Goal: Task Accomplishment & Management: Manage account settings

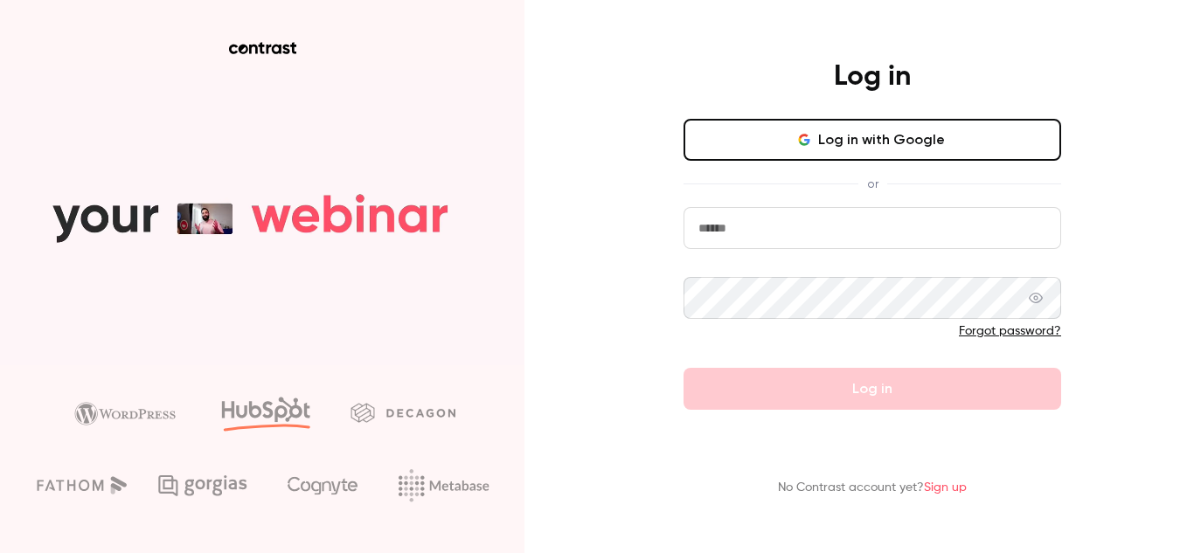
type input "**********"
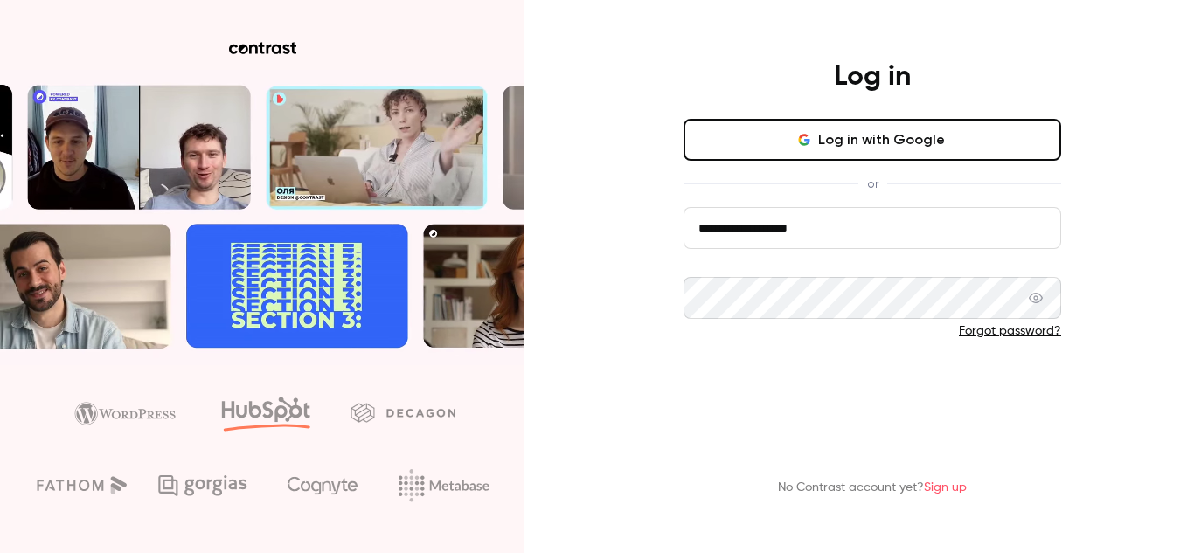
click at [857, 393] on button "Log in" at bounding box center [873, 389] width 378 height 42
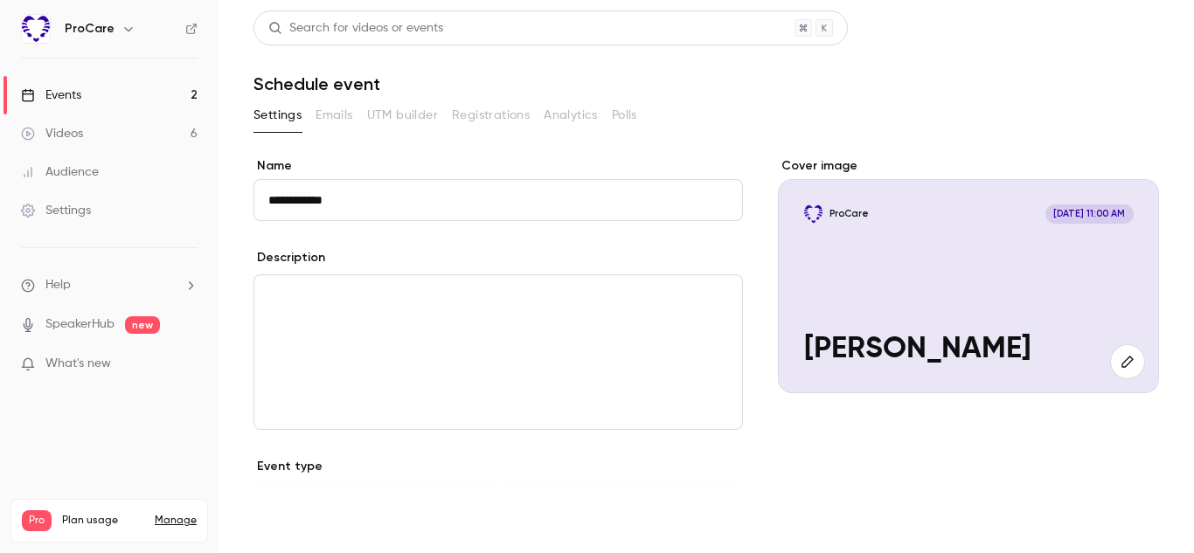
type input "**********"
click at [303, 520] on button "Save" at bounding box center [284, 521] width 63 height 35
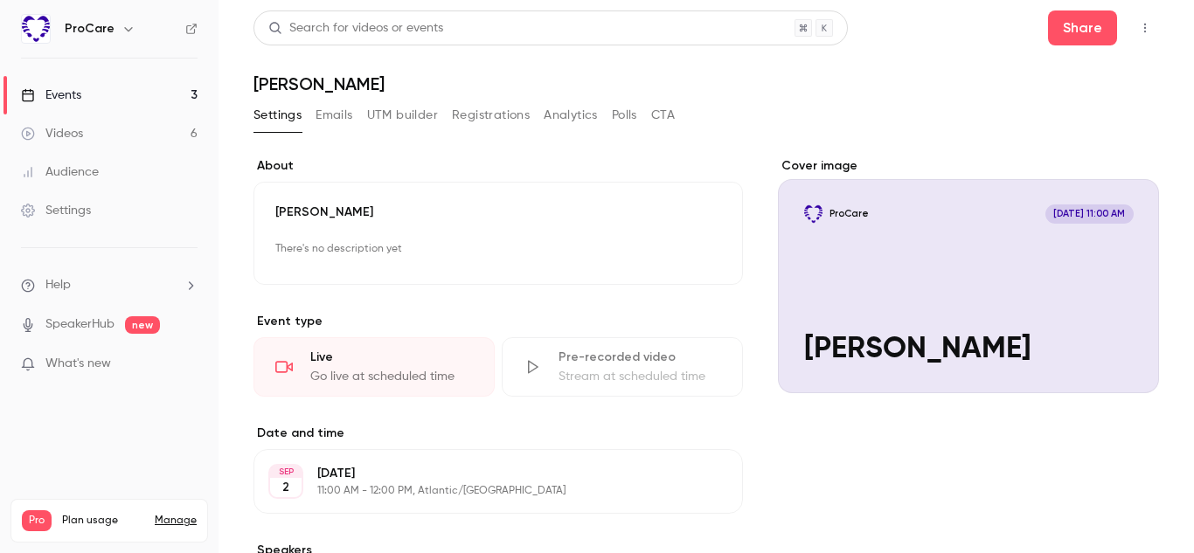
scroll to position [128, 0]
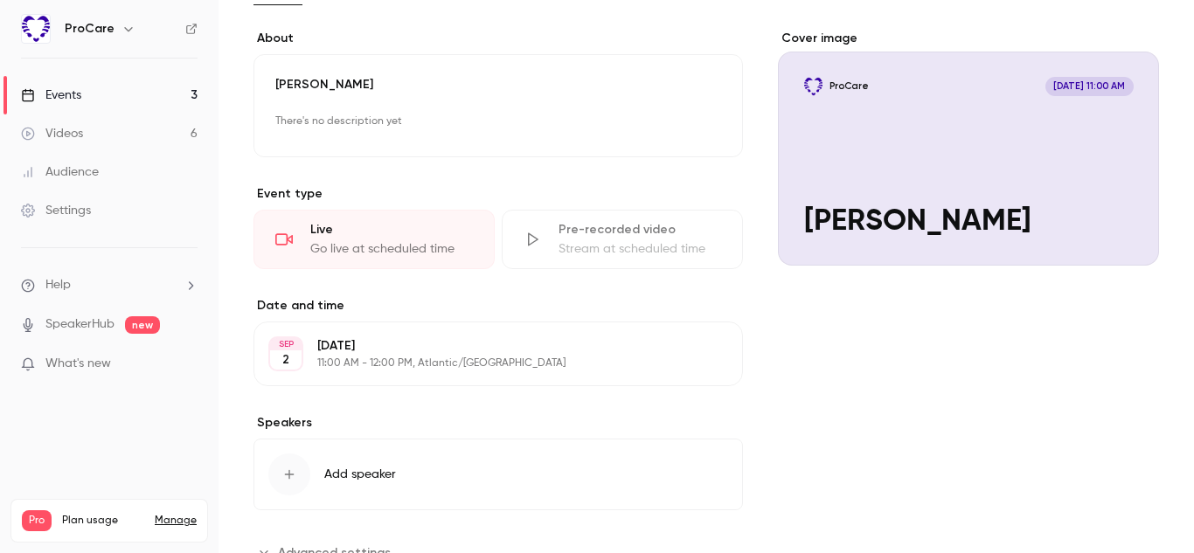
click at [358, 237] on div "Live" at bounding box center [391, 229] width 163 height 17
click at [335, 243] on div "Go live at scheduled time" at bounding box center [391, 248] width 163 height 17
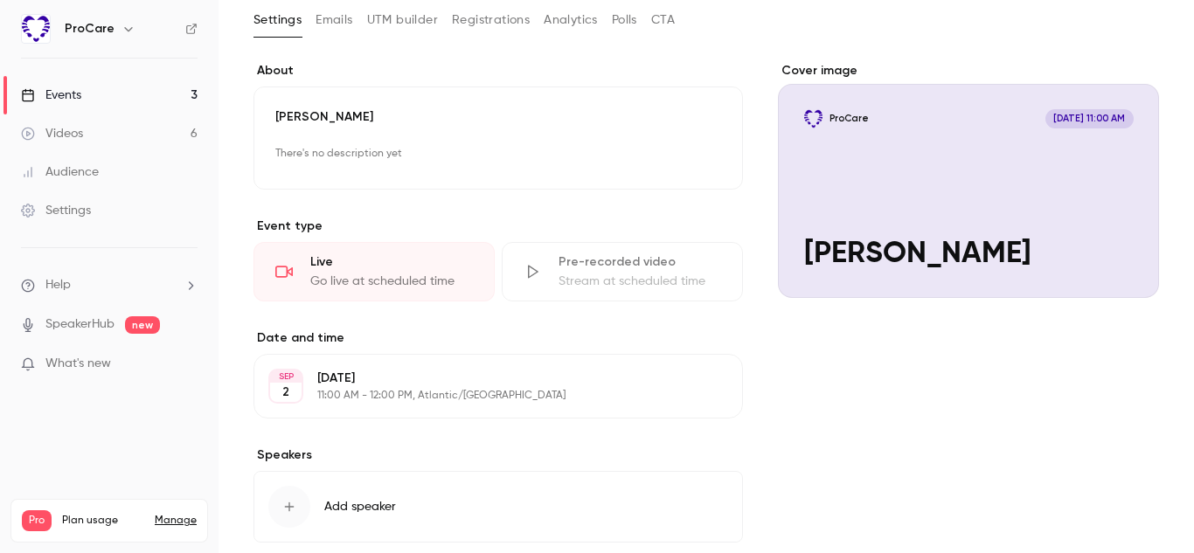
scroll to position [105, 0]
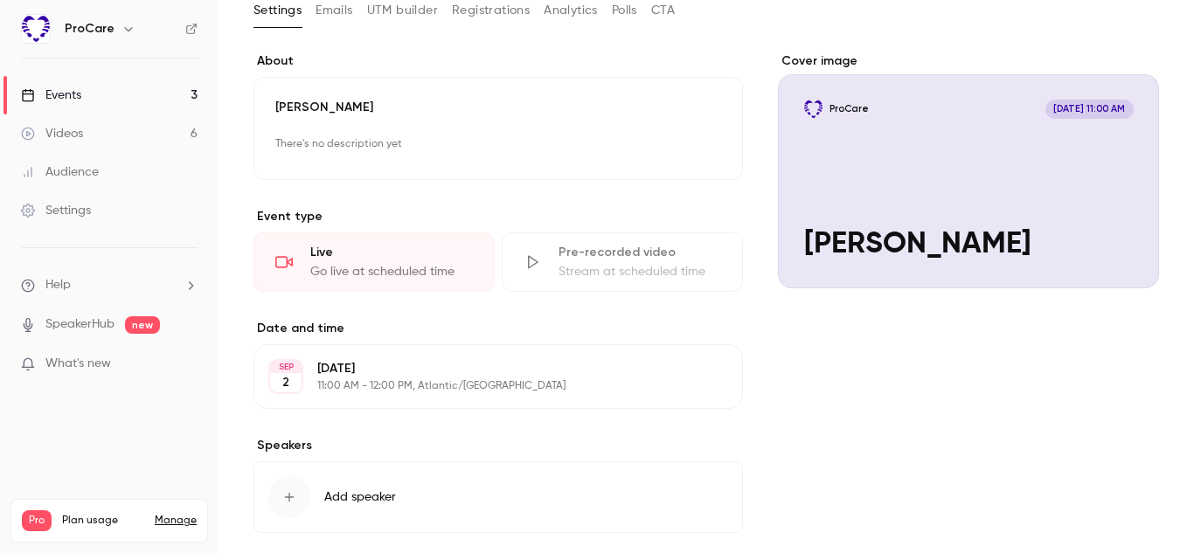
click at [346, 376] on p "[DATE]" at bounding box center [483, 368] width 333 height 17
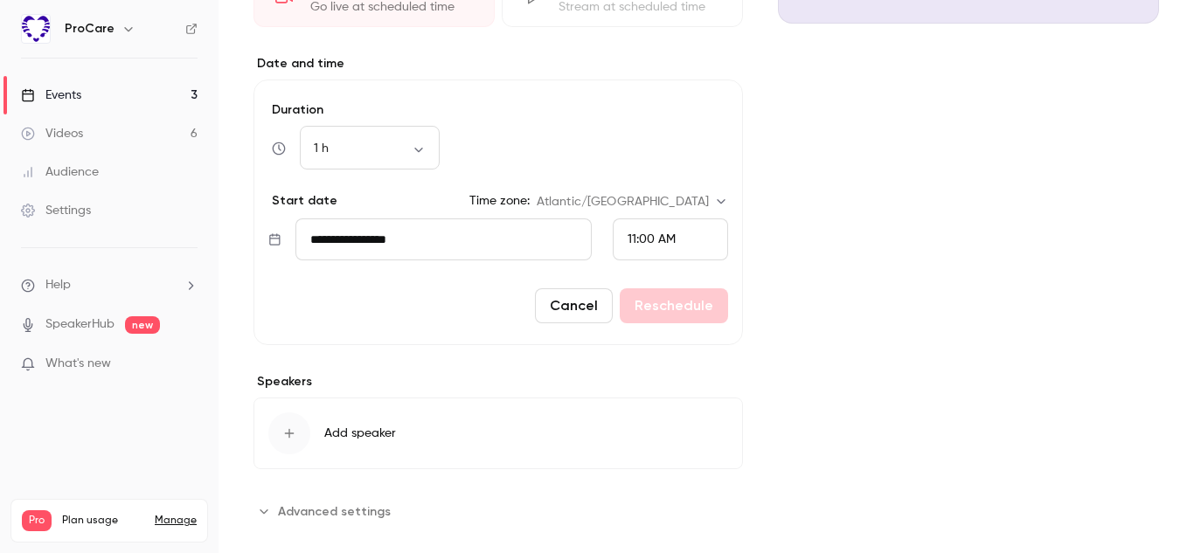
scroll to position [394, 0]
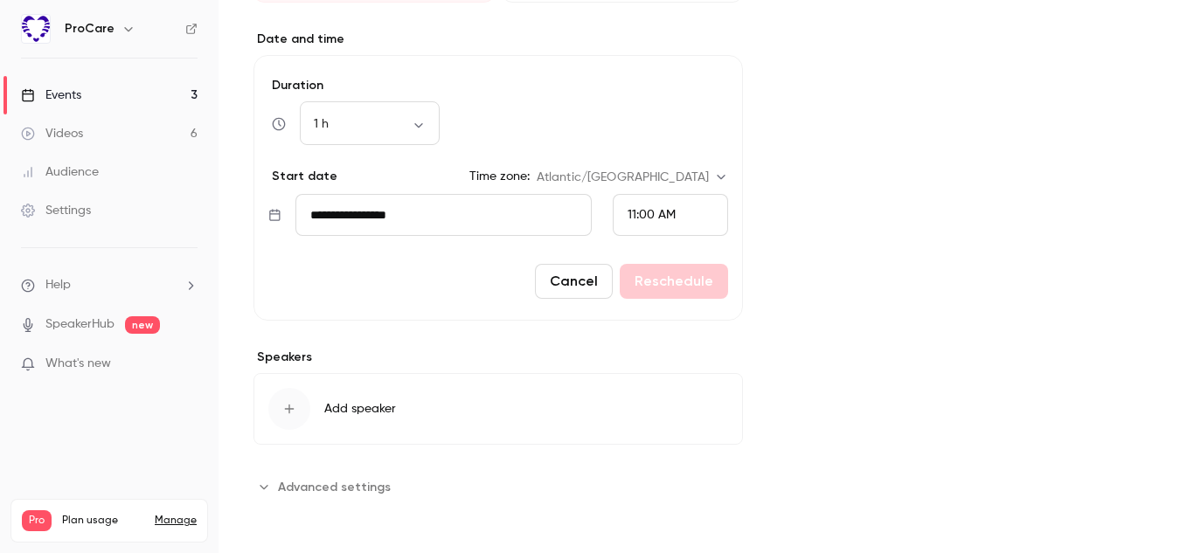
click at [703, 285] on div "Cancel Reschedule" at bounding box center [498, 281] width 460 height 35
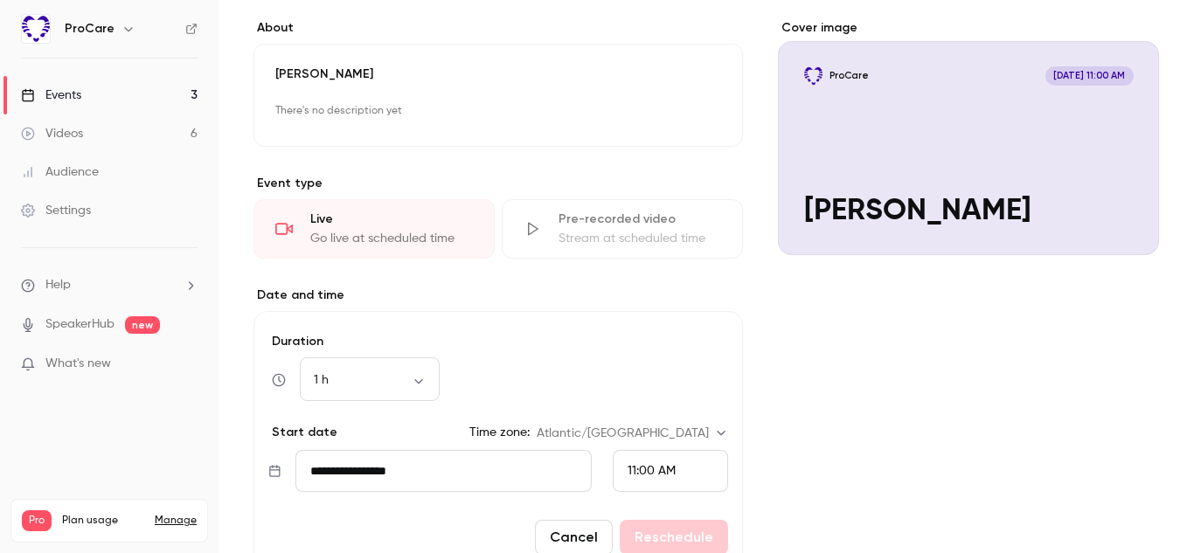
scroll to position [0, 0]
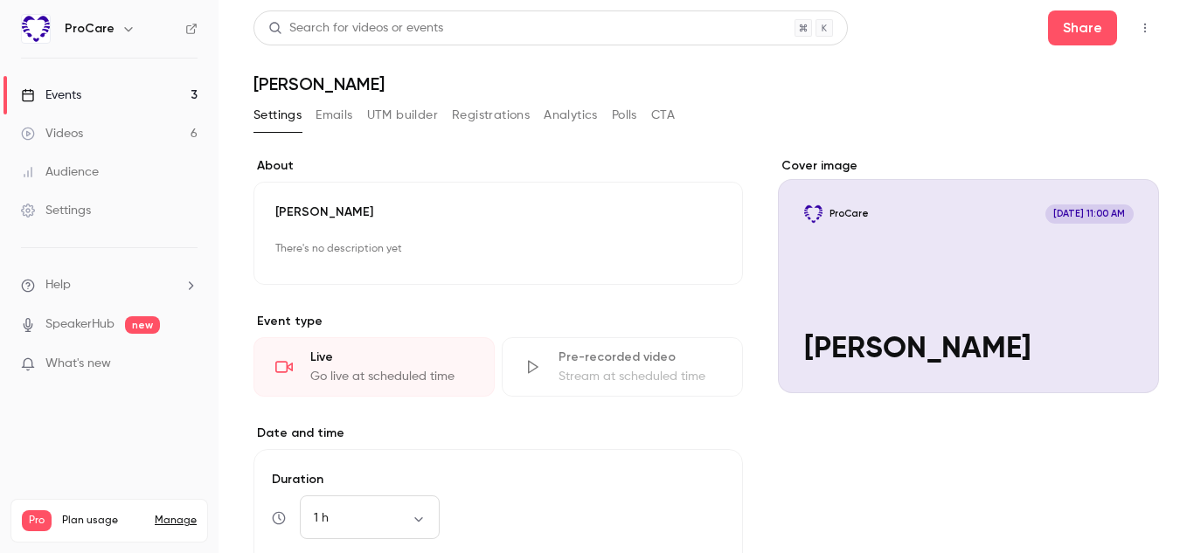
click at [1136, 32] on button "button" at bounding box center [1145, 28] width 28 height 28
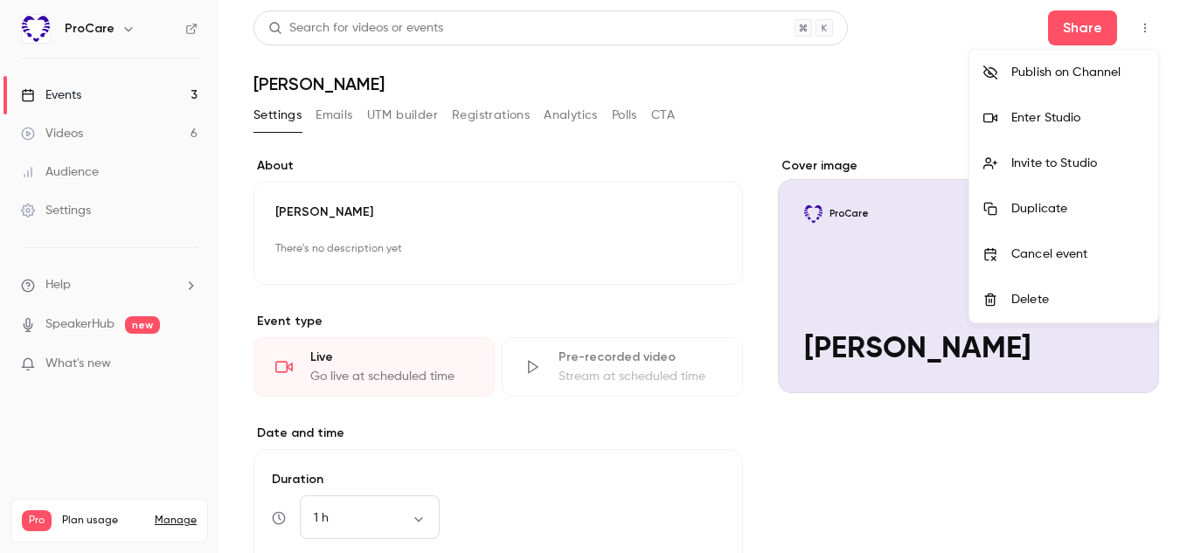
click at [1019, 293] on div "Delete" at bounding box center [1077, 299] width 133 height 17
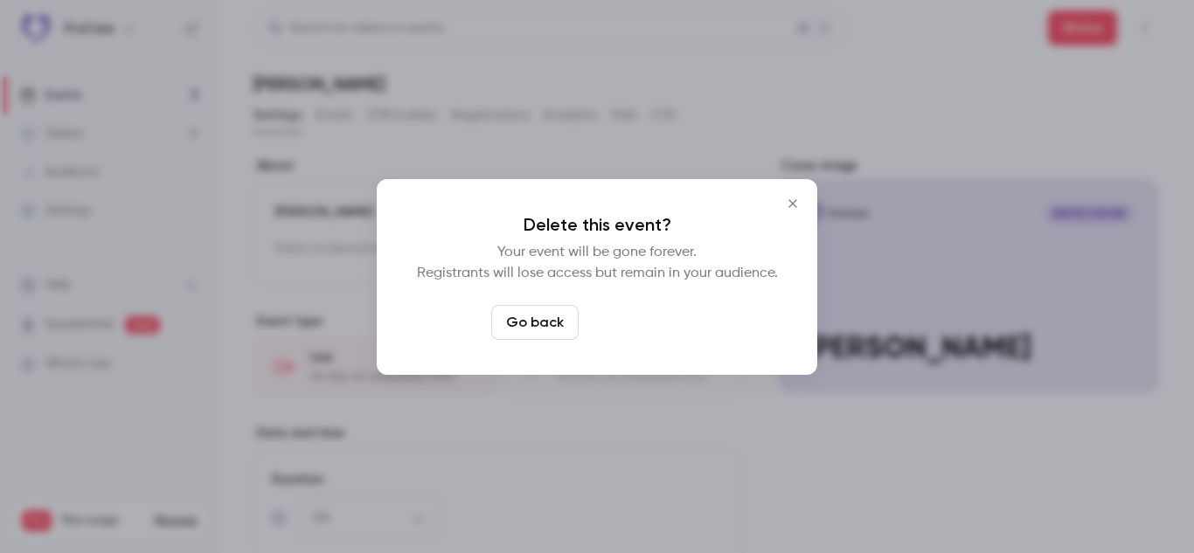
click at [630, 320] on button "Delete event" at bounding box center [644, 322] width 117 height 35
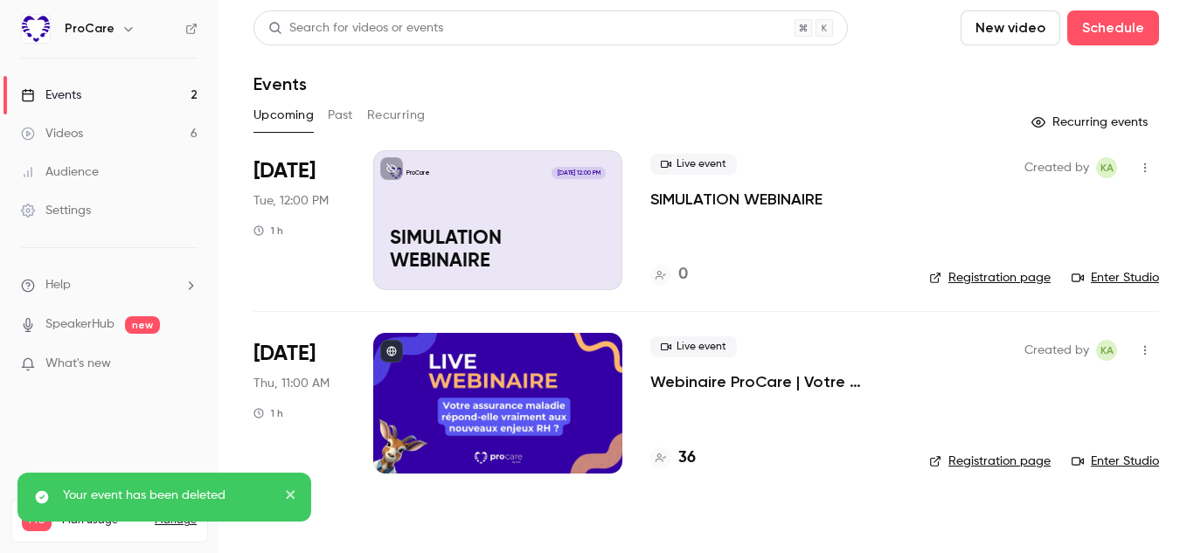
click at [482, 216] on div "ProCare [DATE] 12:00 PM SIMULATION WEBINAIRE" at bounding box center [497, 220] width 249 height 140
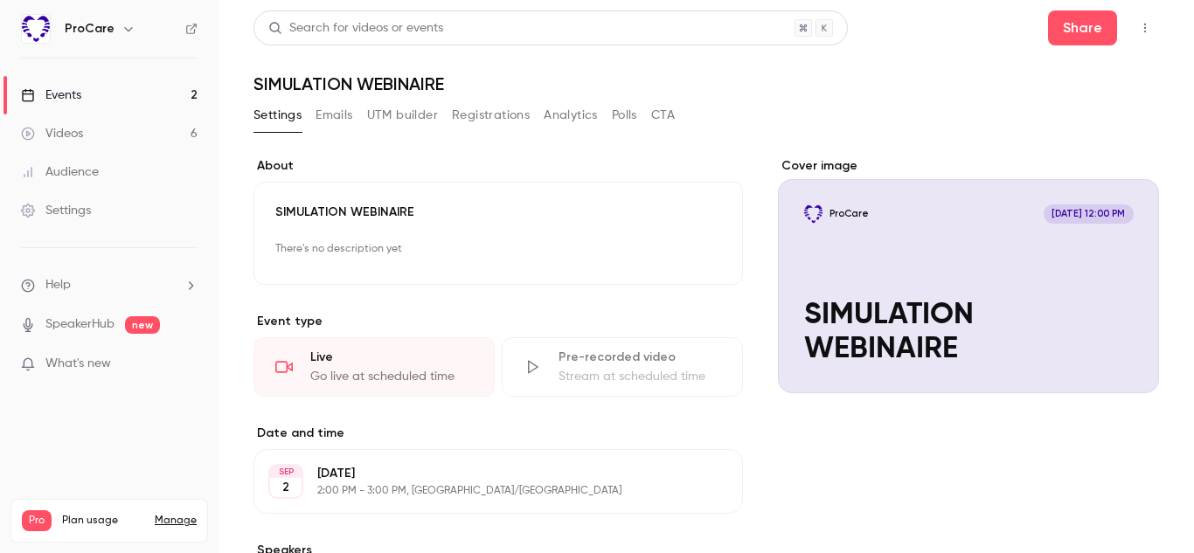
click at [851, 327] on div "Cover image" at bounding box center [968, 275] width 381 height 236
click at [0, 0] on input "ProCare [DATE] 12:00 PM SIMULATION WEBINAIRE" at bounding box center [0, 0] width 0 height 0
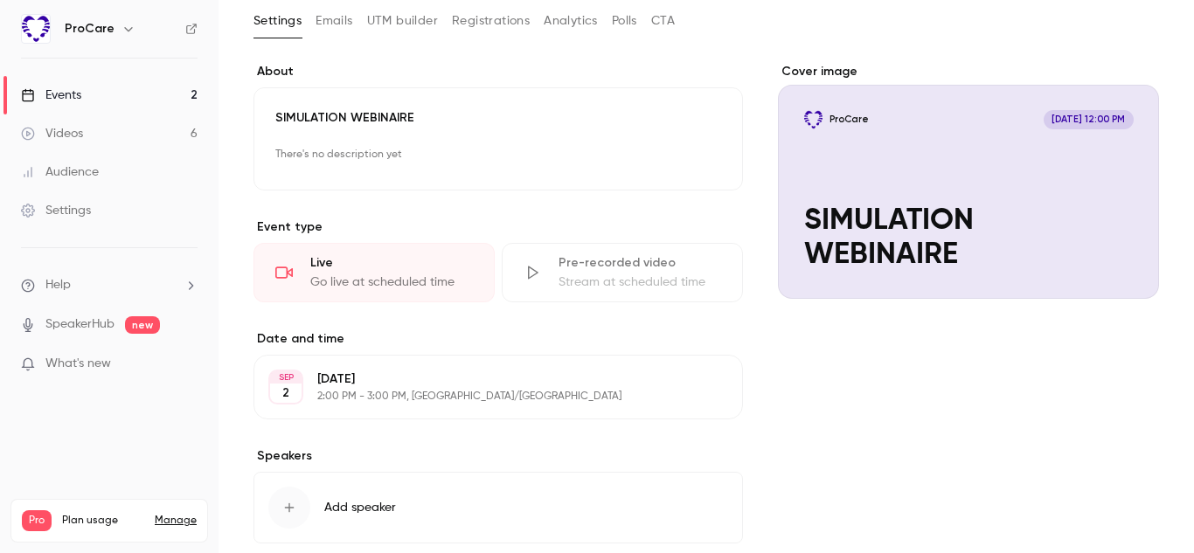
scroll to position [96, 0]
click at [388, 389] on p "2:00 PM - 3:00 PM, [GEOGRAPHIC_DATA]/[GEOGRAPHIC_DATA]" at bounding box center [483, 395] width 333 height 14
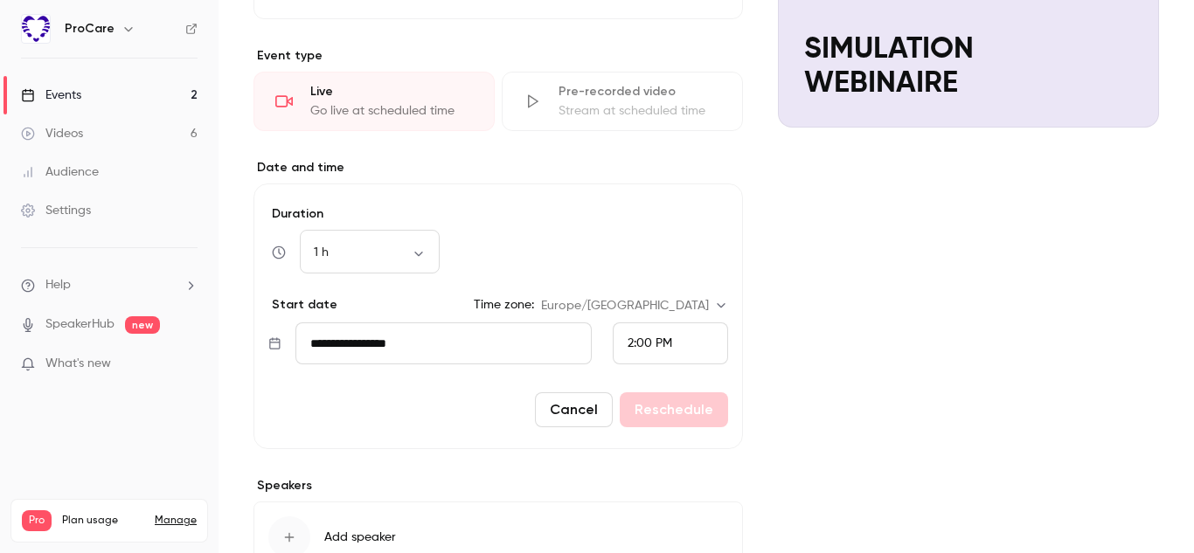
scroll to position [296, 0]
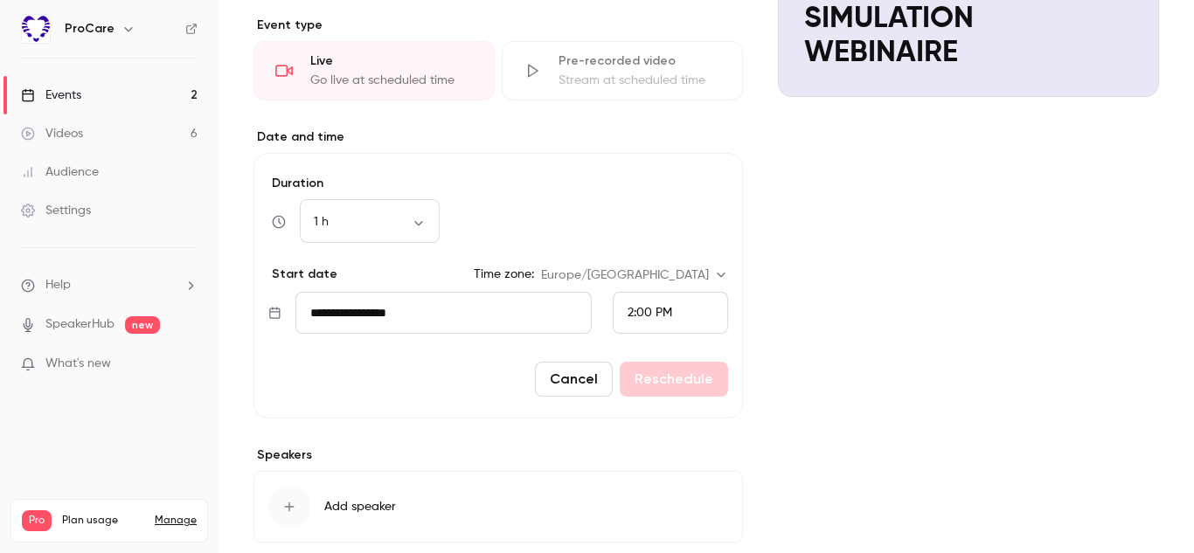
click at [655, 385] on div "Cancel Reschedule" at bounding box center [498, 379] width 460 height 35
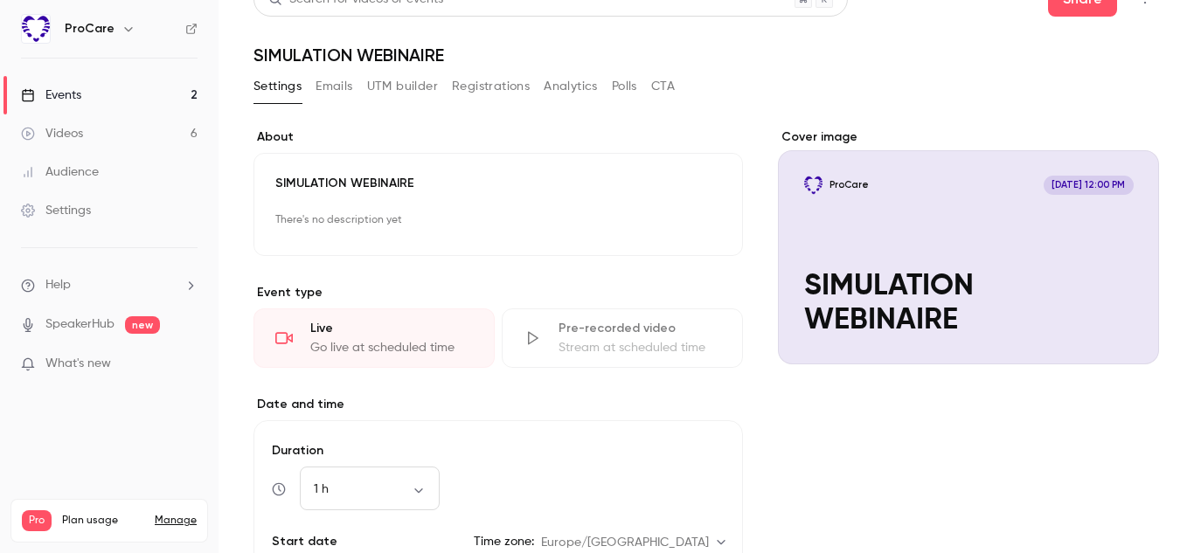
scroll to position [28, 0]
click at [417, 350] on div "Go live at scheduled time" at bounding box center [391, 348] width 163 height 17
click at [380, 222] on p "There's no description yet" at bounding box center [498, 221] width 446 height 28
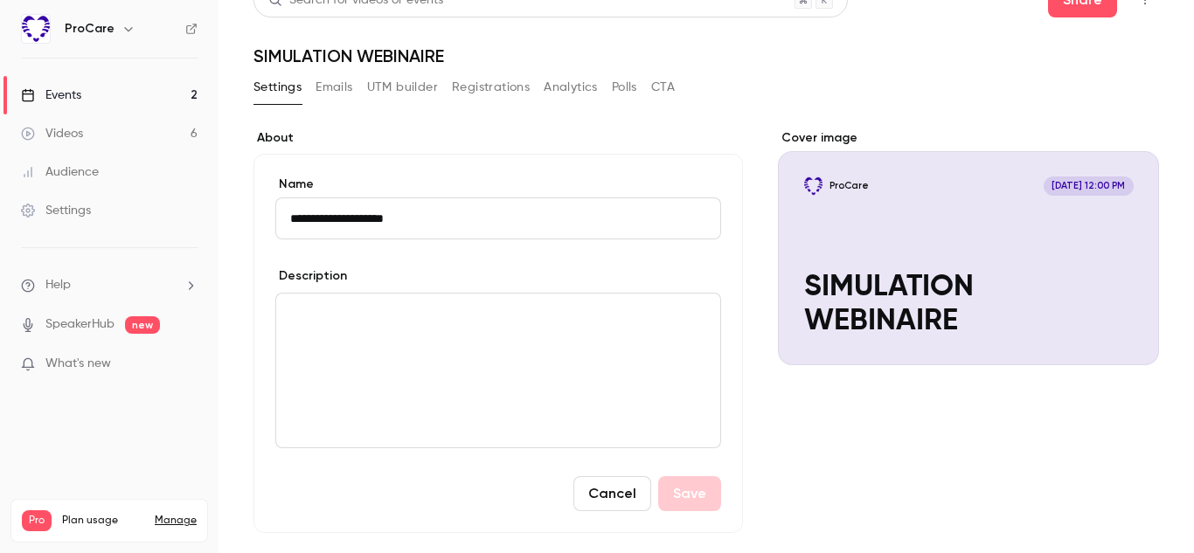
scroll to position [0, 0]
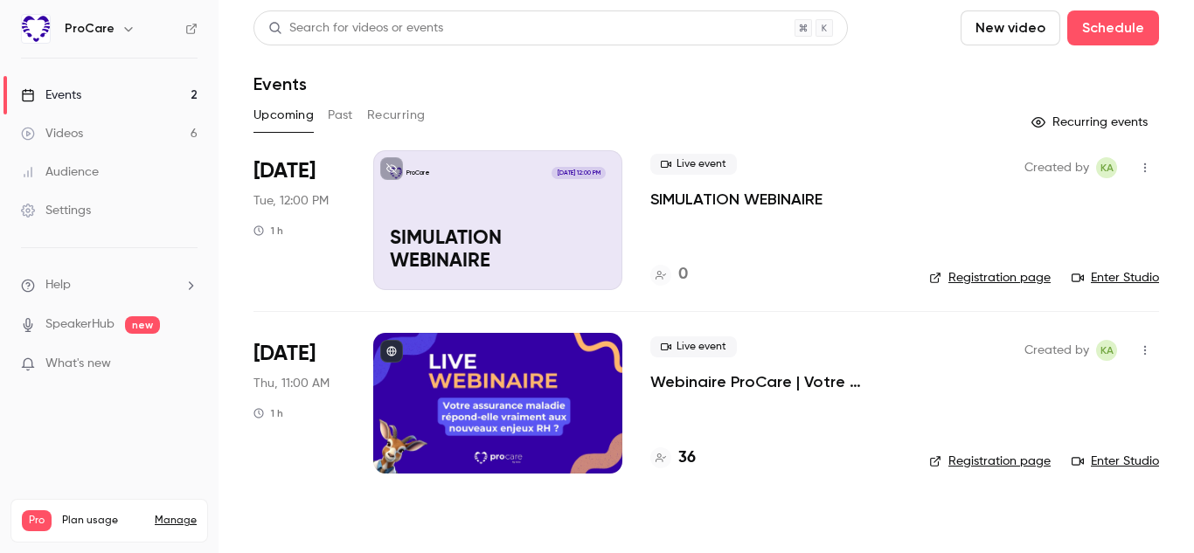
click at [1134, 275] on link "Enter Studio" at bounding box center [1115, 277] width 87 height 17
